Goal: Task Accomplishment & Management: Manage account settings

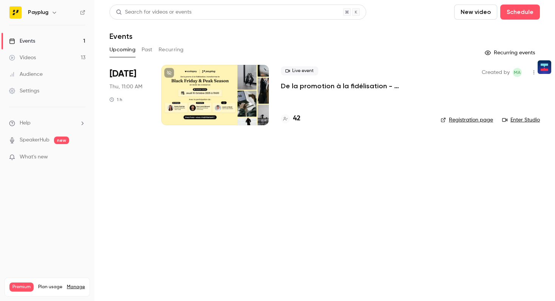
click at [240, 106] on div at bounding box center [215, 95] width 108 height 60
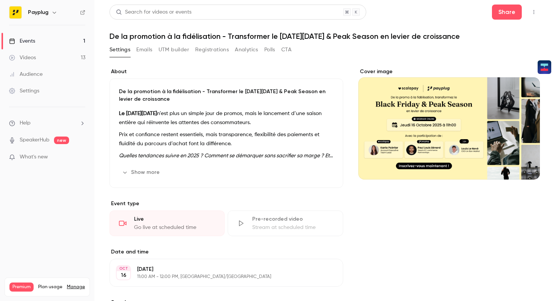
click at [208, 52] on button "Registrations" at bounding box center [212, 50] width 34 height 12
